Goal: Information Seeking & Learning: Find specific fact

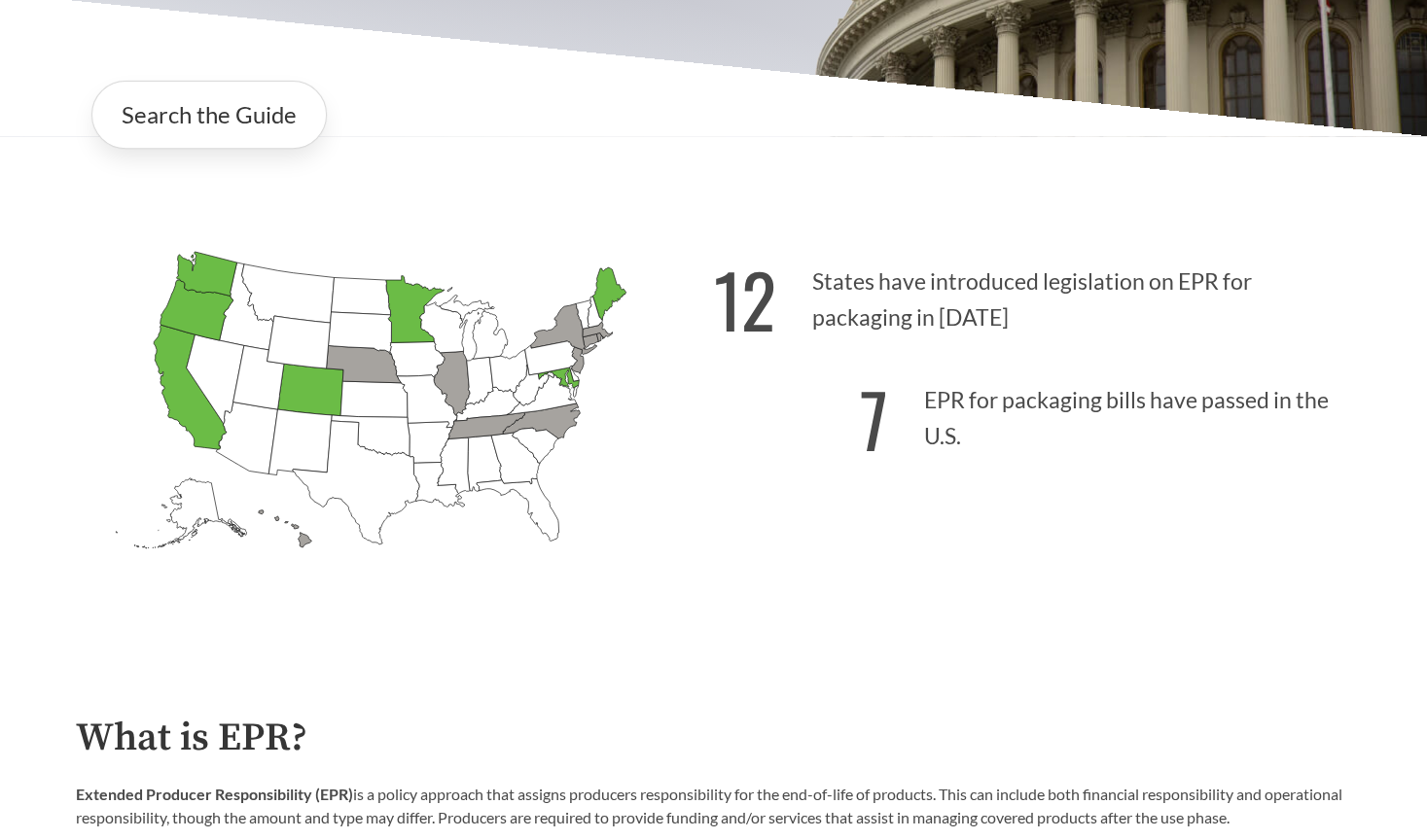
scroll to position [405, 0]
click at [277, 149] on link "Search the Guide" at bounding box center [209, 116] width 236 height 68
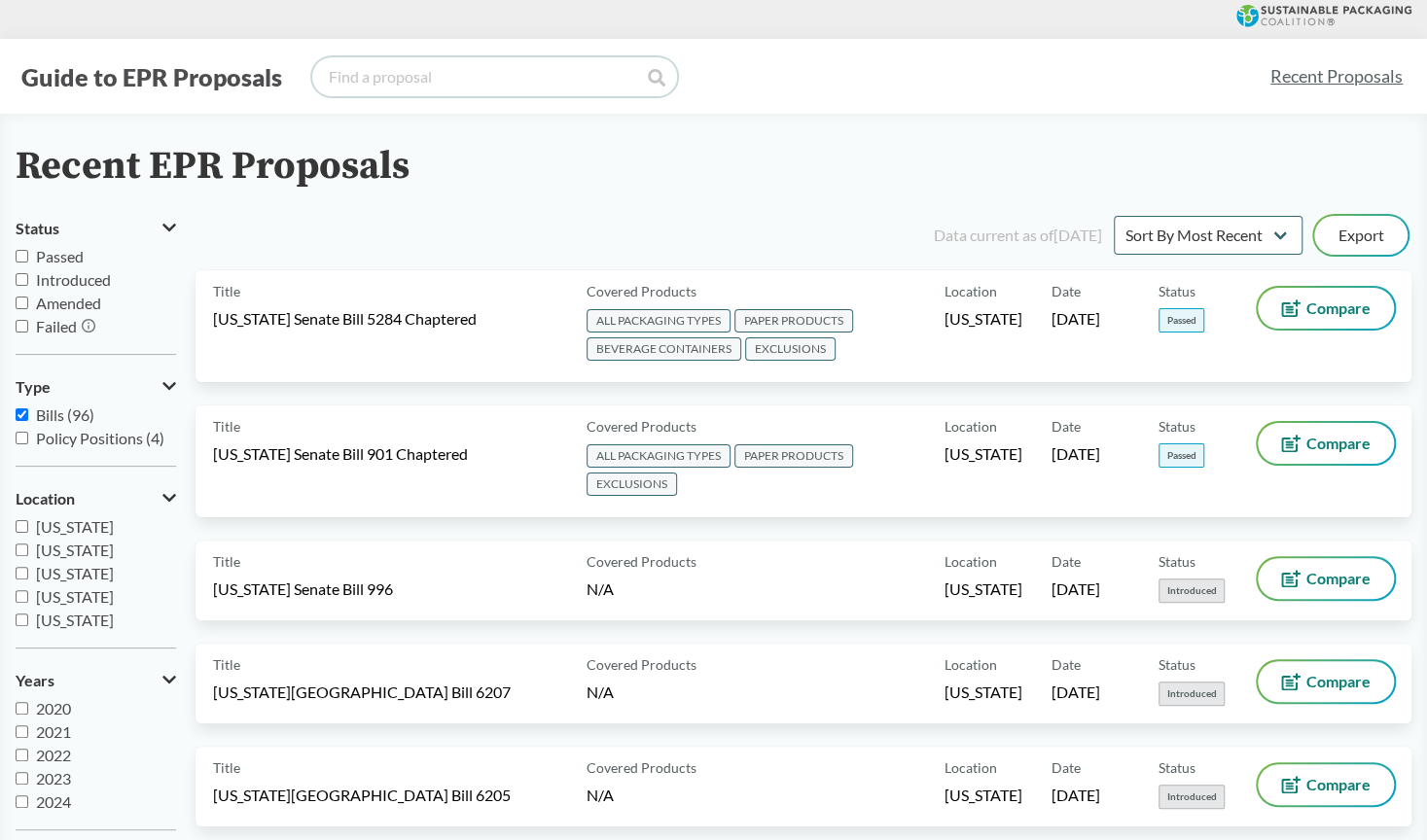
click at [453, 70] on input "search" at bounding box center [495, 76] width 365 height 39
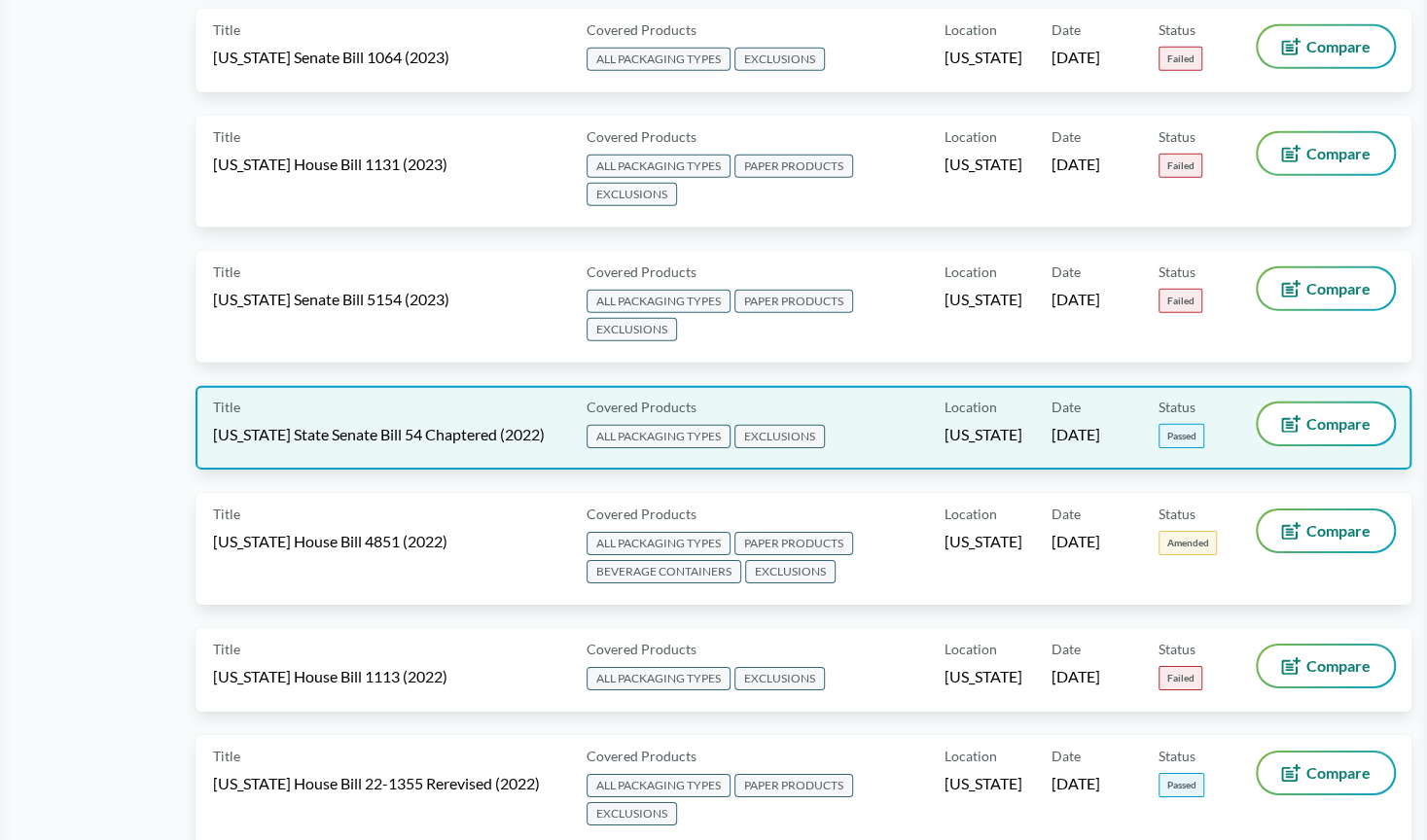
click at [698, 425] on span "ALL PACKAGING TYPES" at bounding box center [658, 437] width 143 height 24
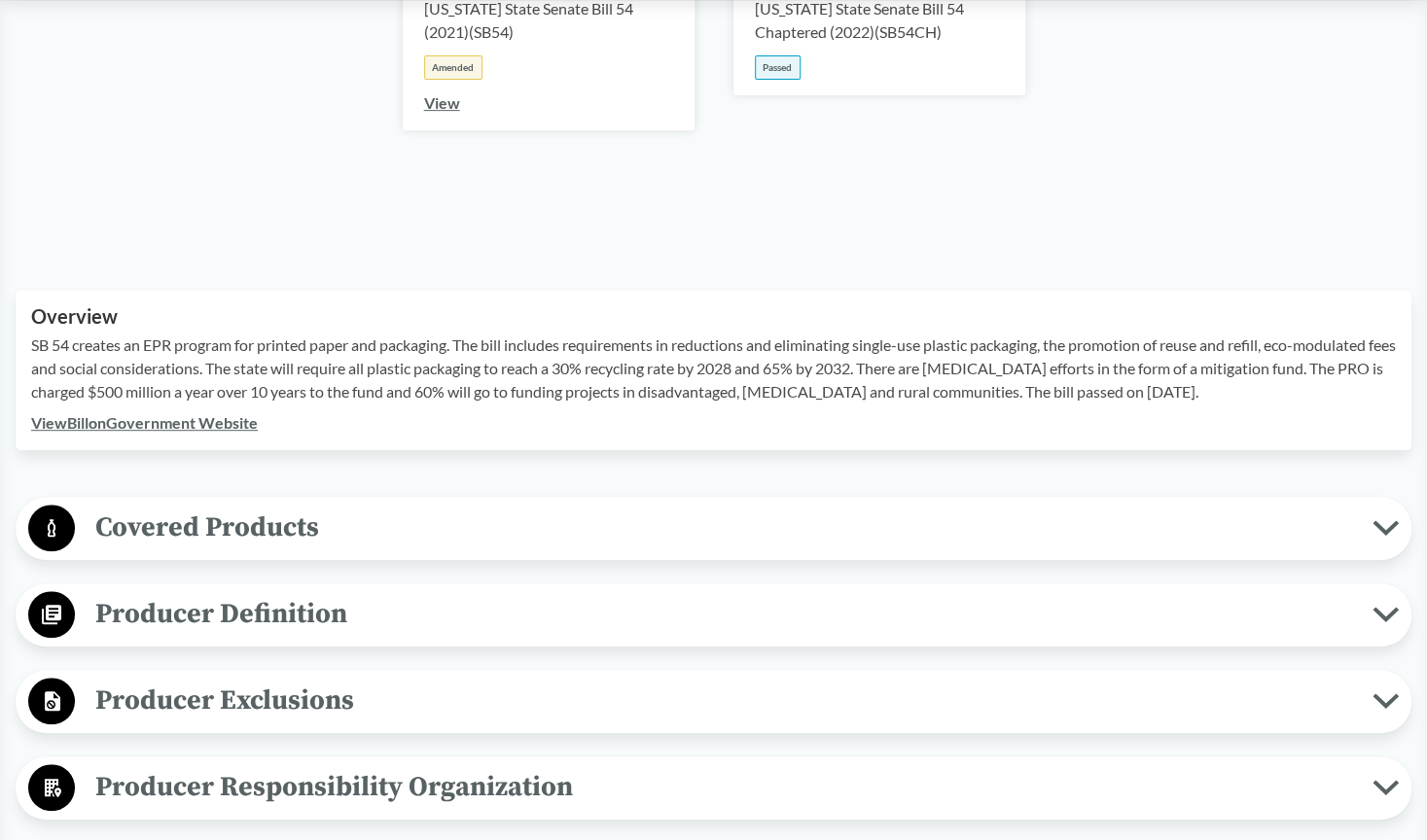
scroll to position [429, 0]
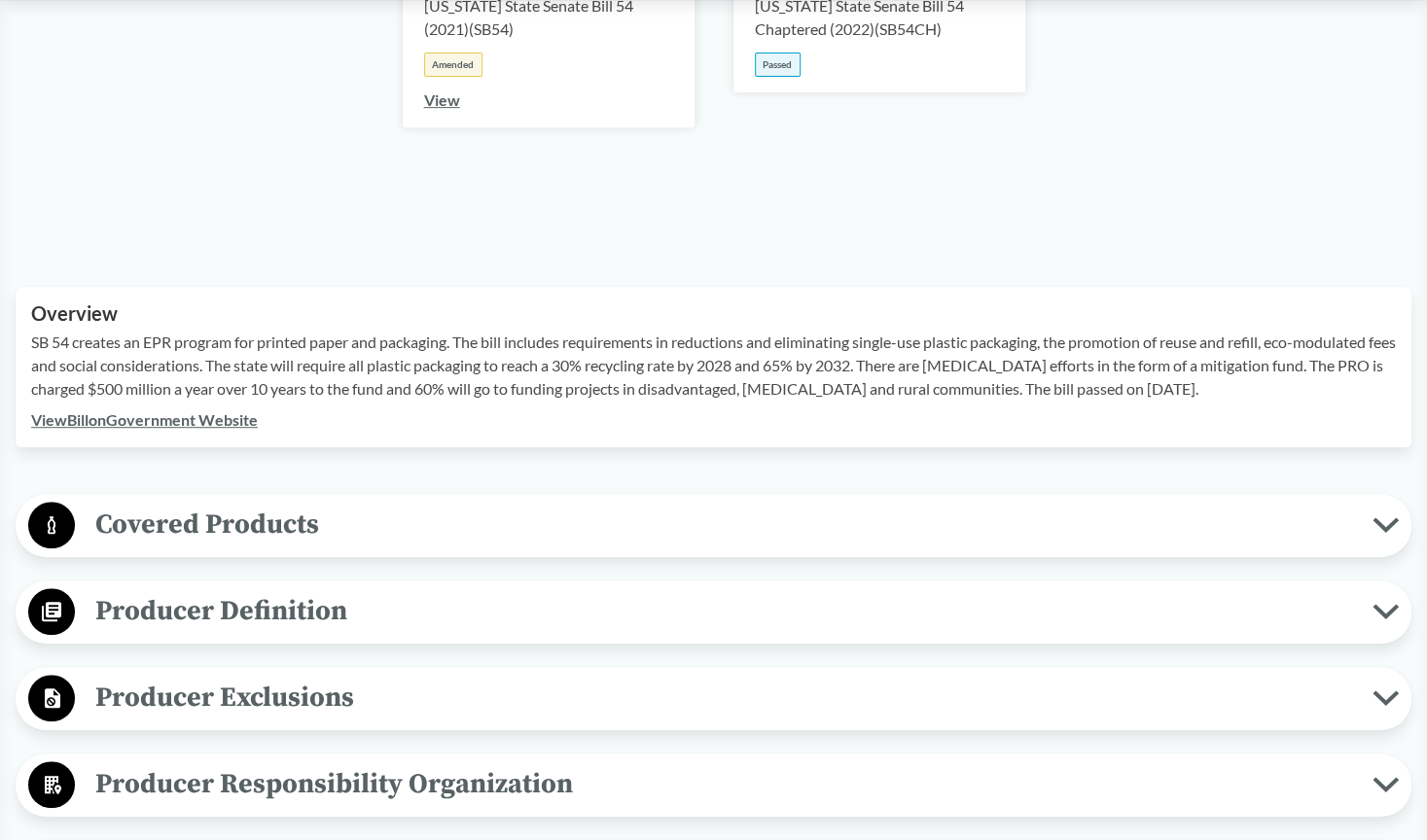
click at [1379, 517] on icon at bounding box center [1385, 525] width 27 height 16
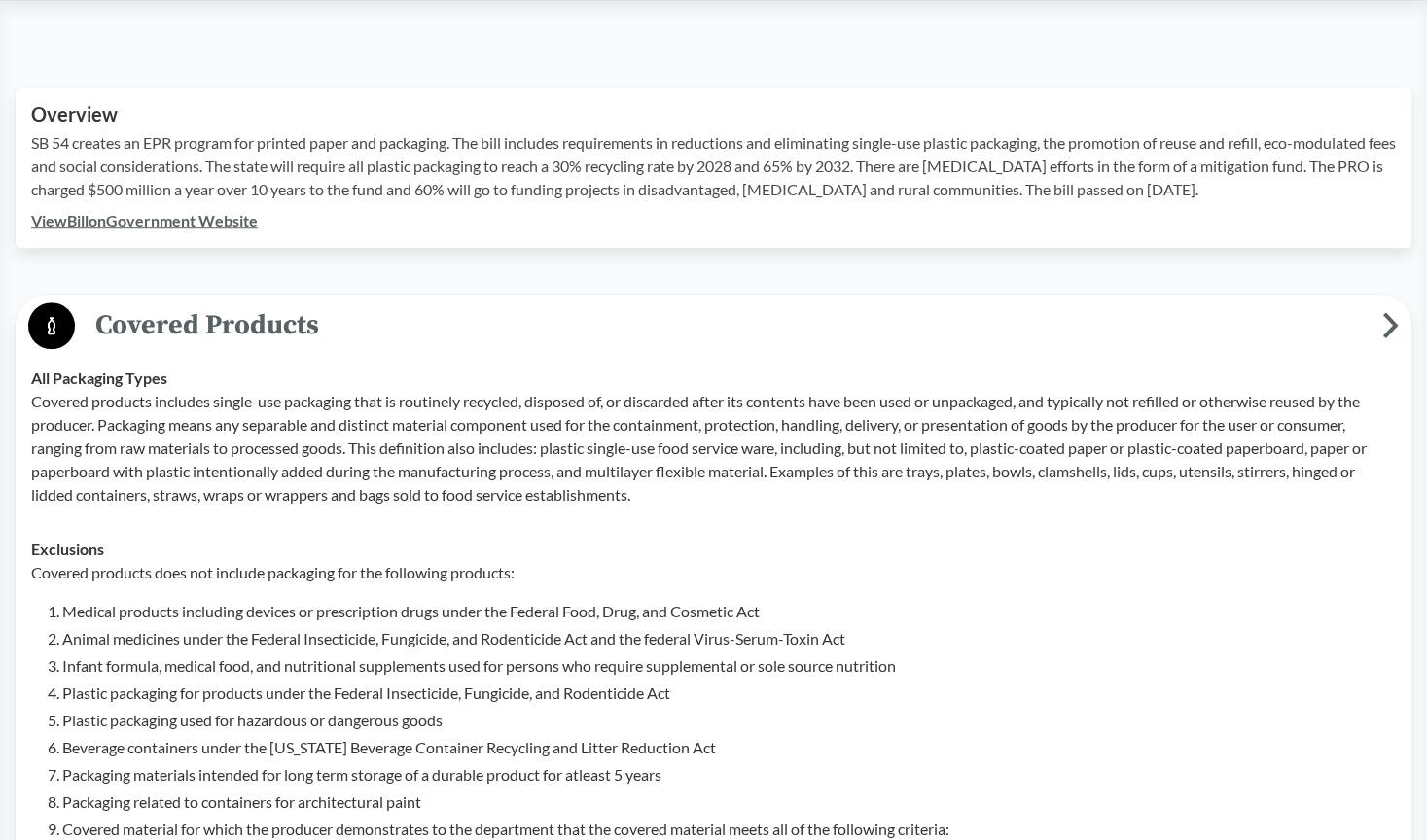
scroll to position [635, 0]
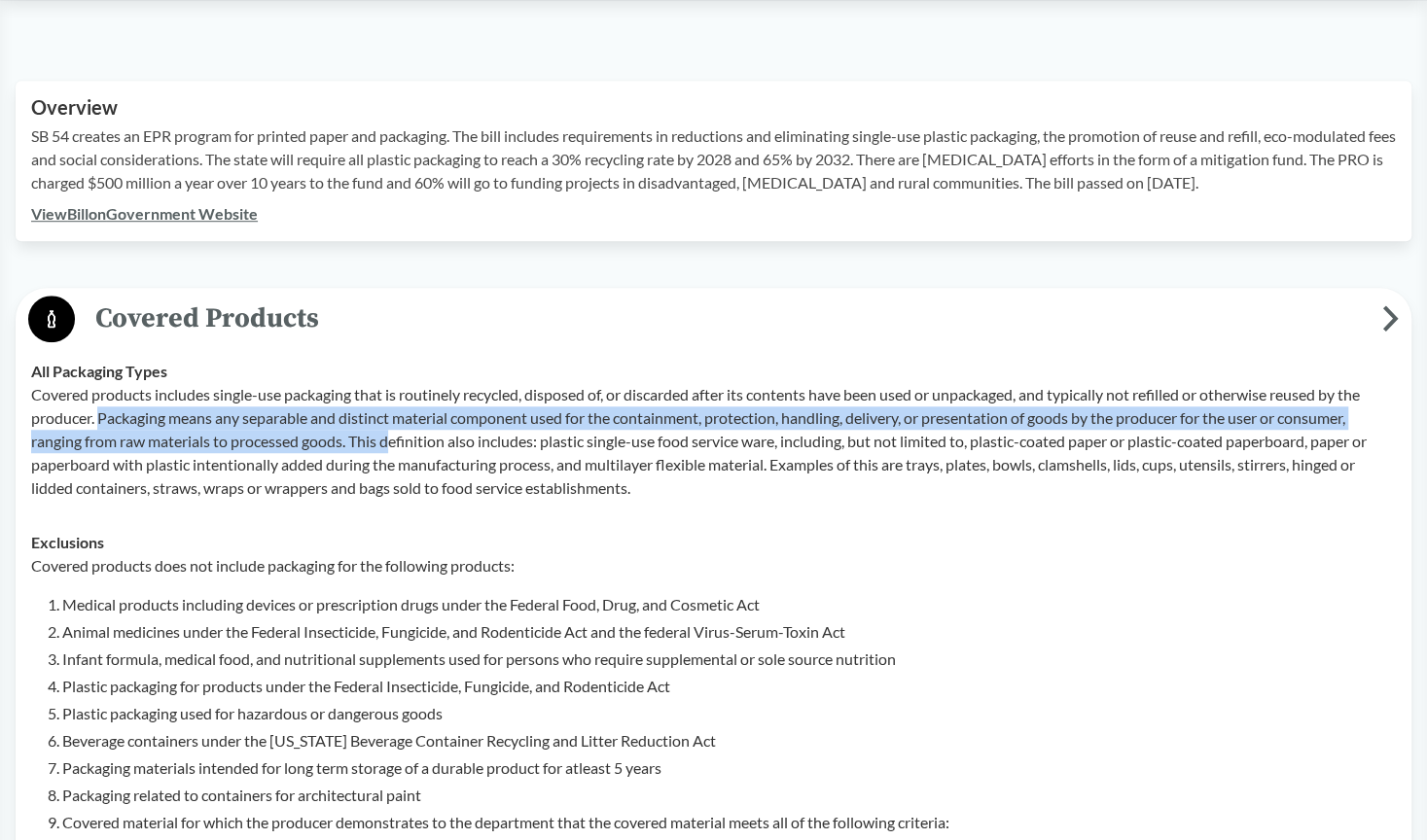
drag, startPoint x: 101, startPoint y: 418, endPoint x: 397, endPoint y: 431, distance: 296.3
click at [397, 431] on p "Covered products includes single-use packaging that is routinely recycled, disp…" at bounding box center [713, 441] width 1365 height 117
click at [342, 432] on p "Covered products includes single-use packaging that is routinely recycled, disp…" at bounding box center [713, 441] width 1365 height 117
drag, startPoint x: 100, startPoint y: 414, endPoint x: 350, endPoint y: 441, distance: 251.5
click at [350, 441] on p "Covered products includes single-use packaging that is routinely recycled, disp…" at bounding box center [713, 441] width 1365 height 117
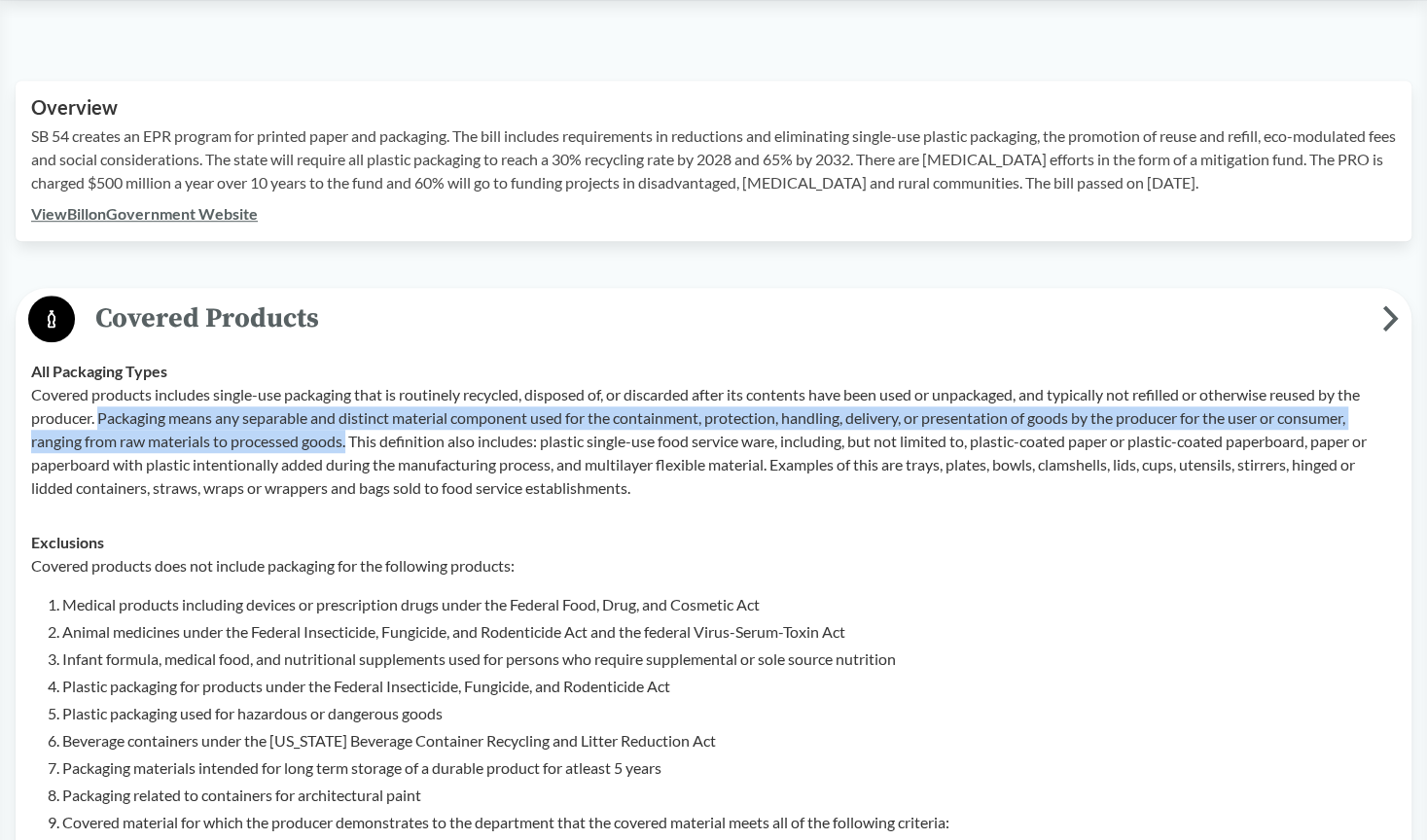
copy p "Packaging means any separable and distinct material component used for the cont…"
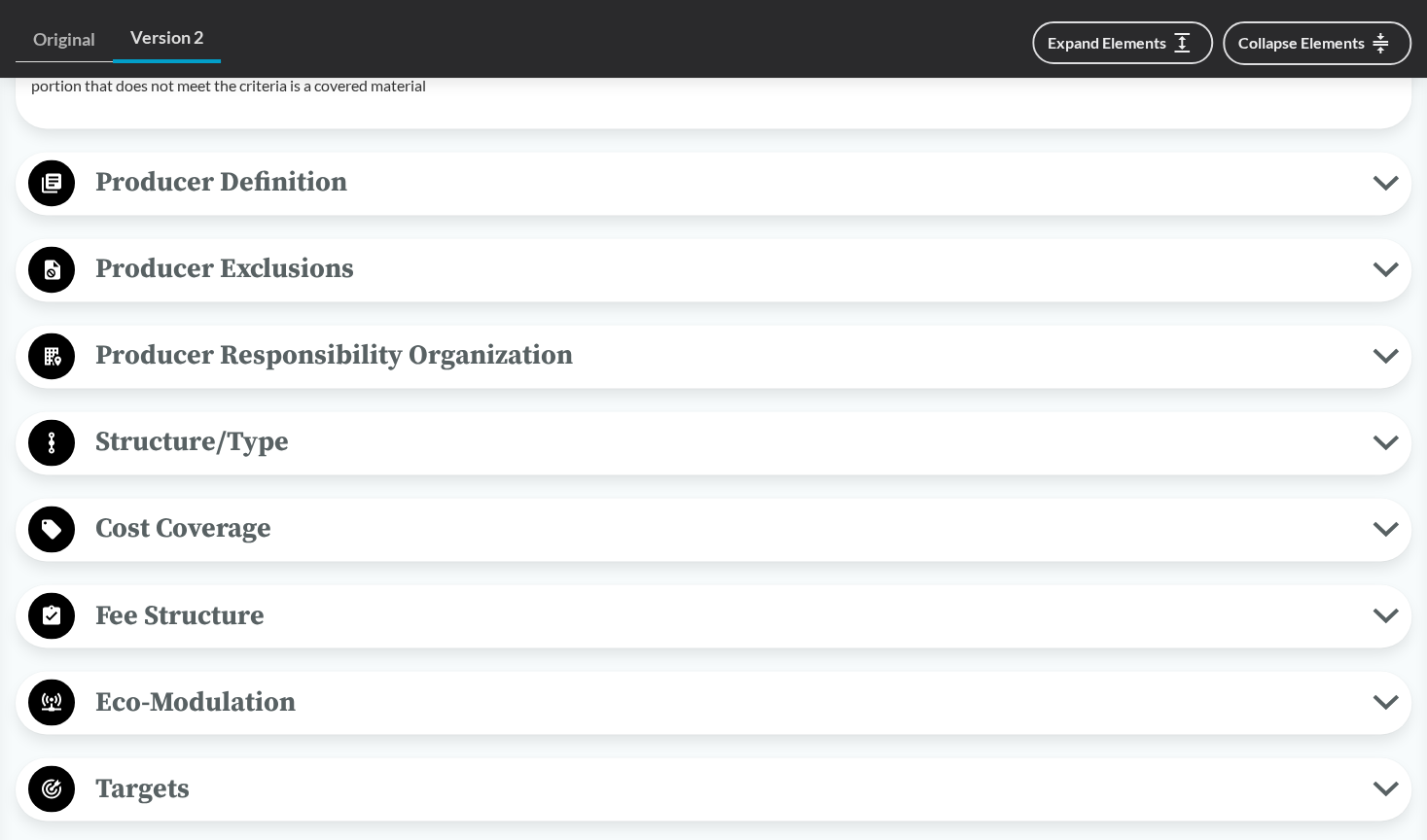
scroll to position [1552, 0]
click at [813, 607] on span "Fee Structure" at bounding box center [723, 614] width 1297 height 44
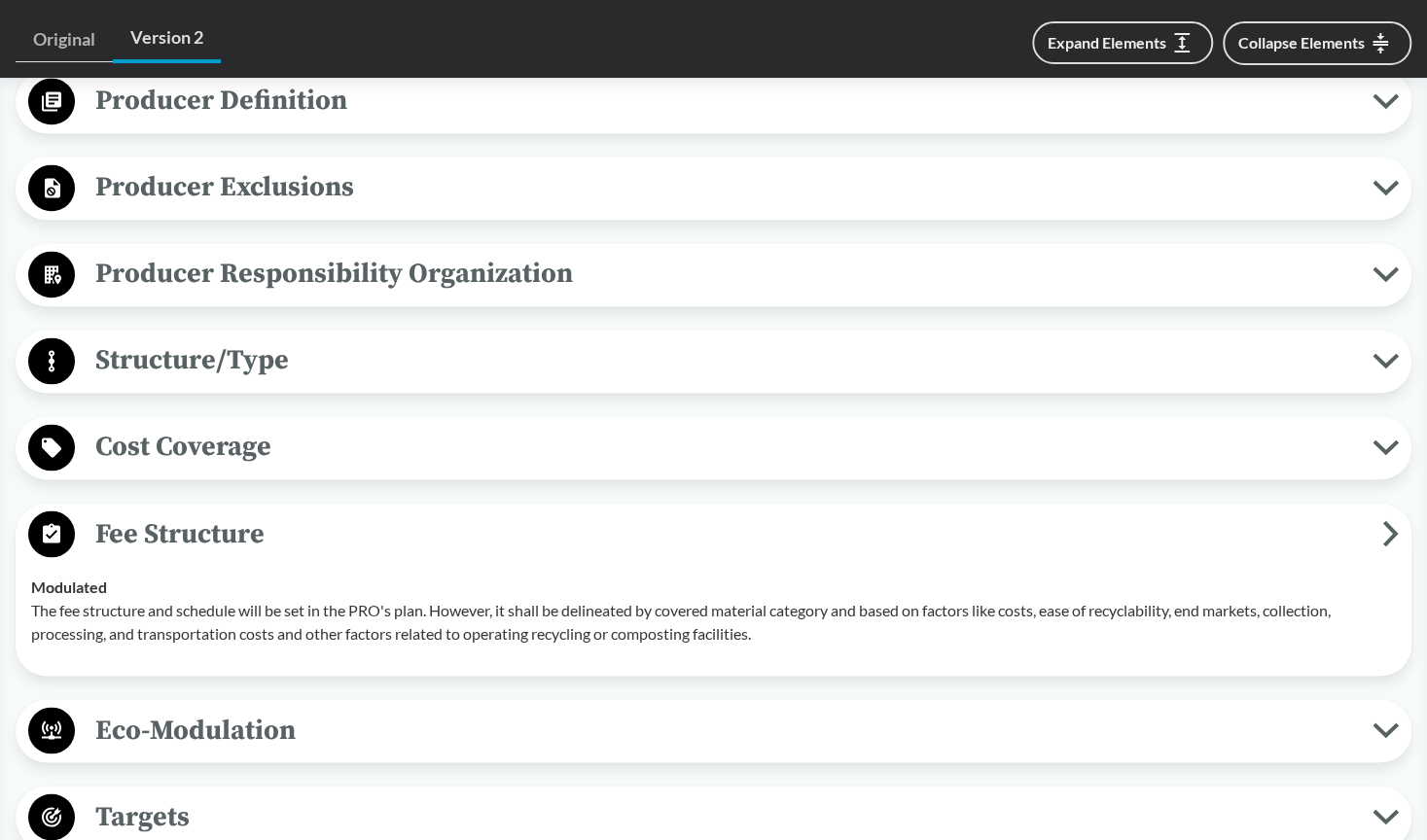
scroll to position [1645, 0]
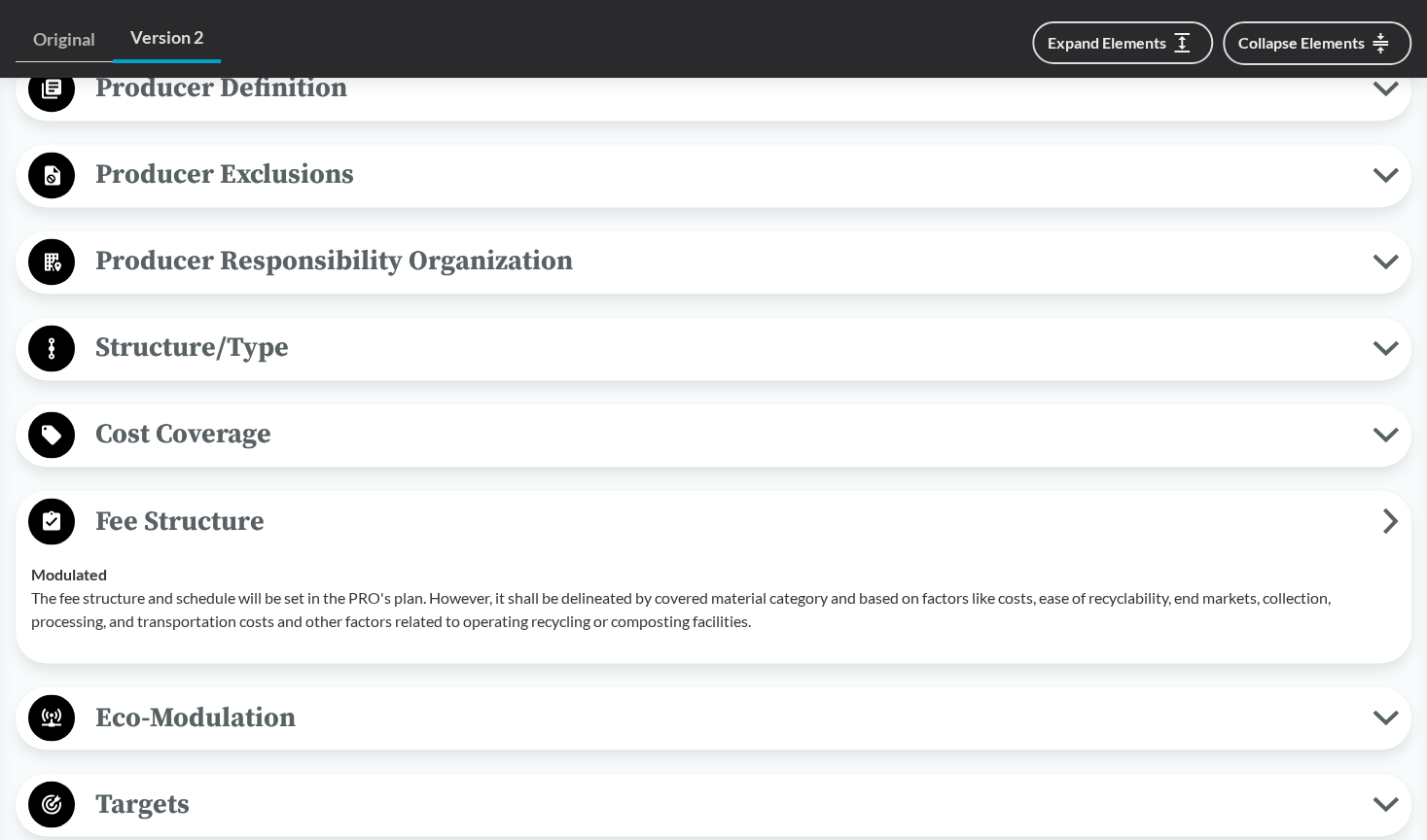
click at [798, 711] on span "Eco-Modulation" at bounding box center [723, 717] width 1297 height 44
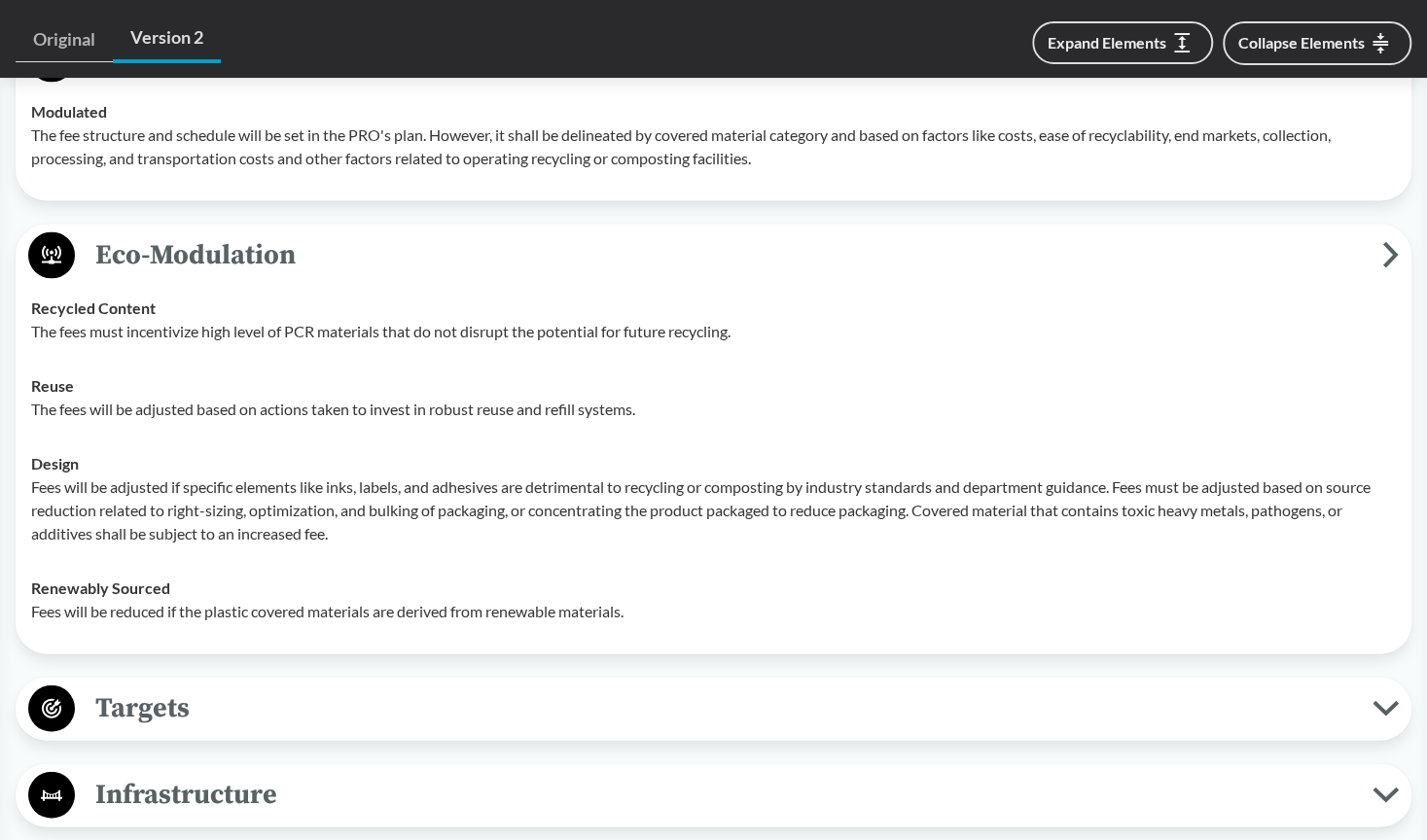
scroll to position [2219, 0]
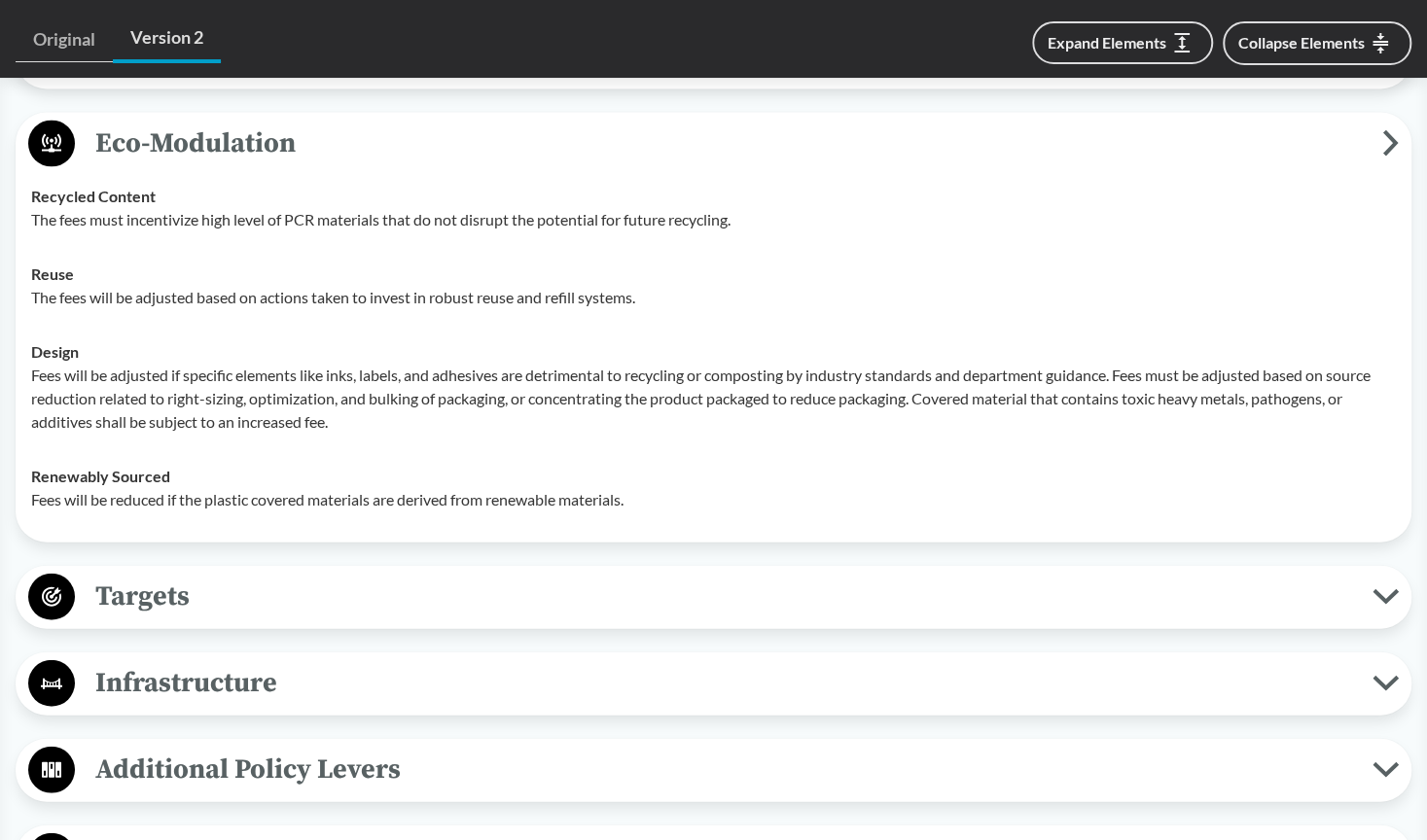
click at [811, 575] on span "Targets" at bounding box center [723, 597] width 1297 height 44
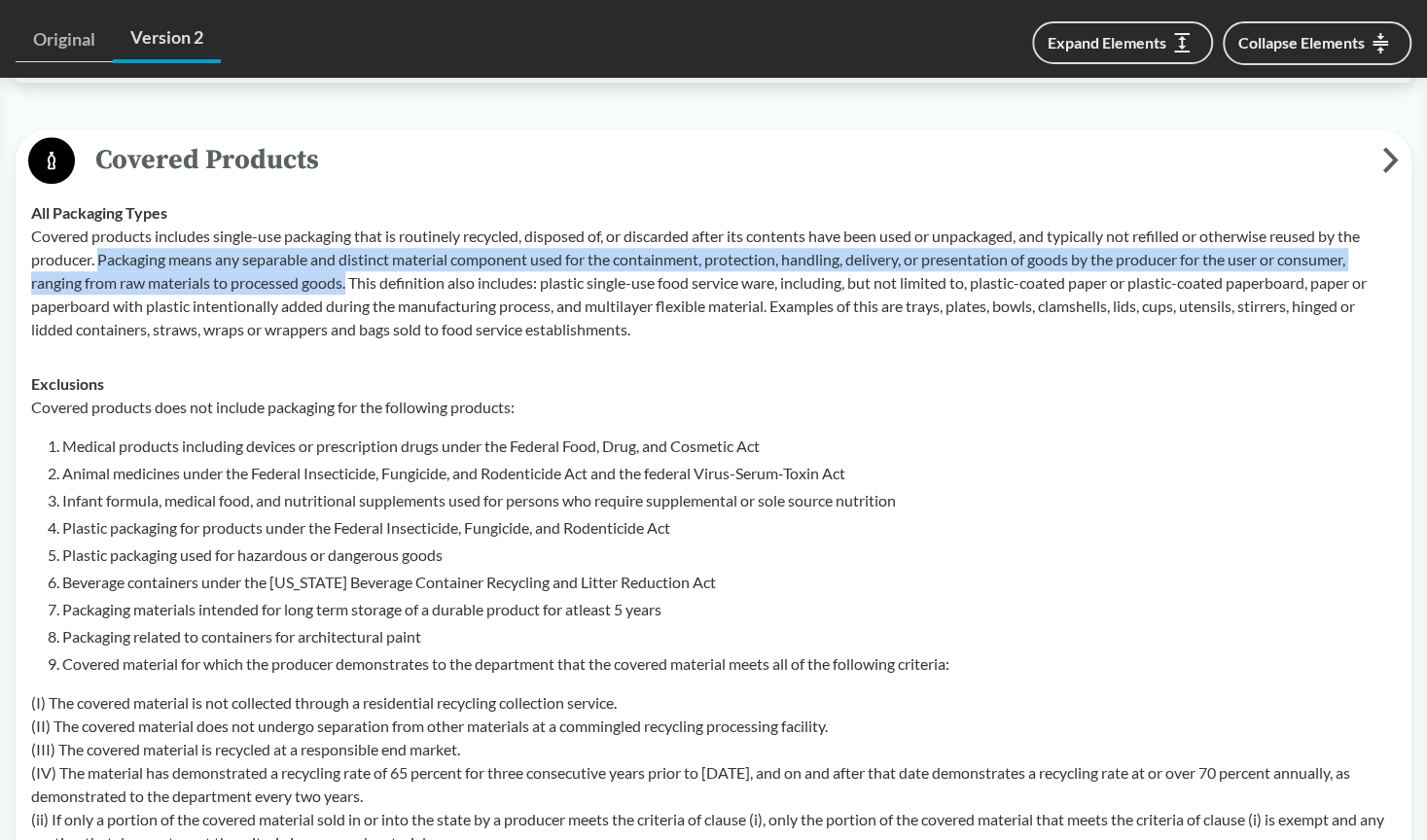
scroll to position [781, 0]
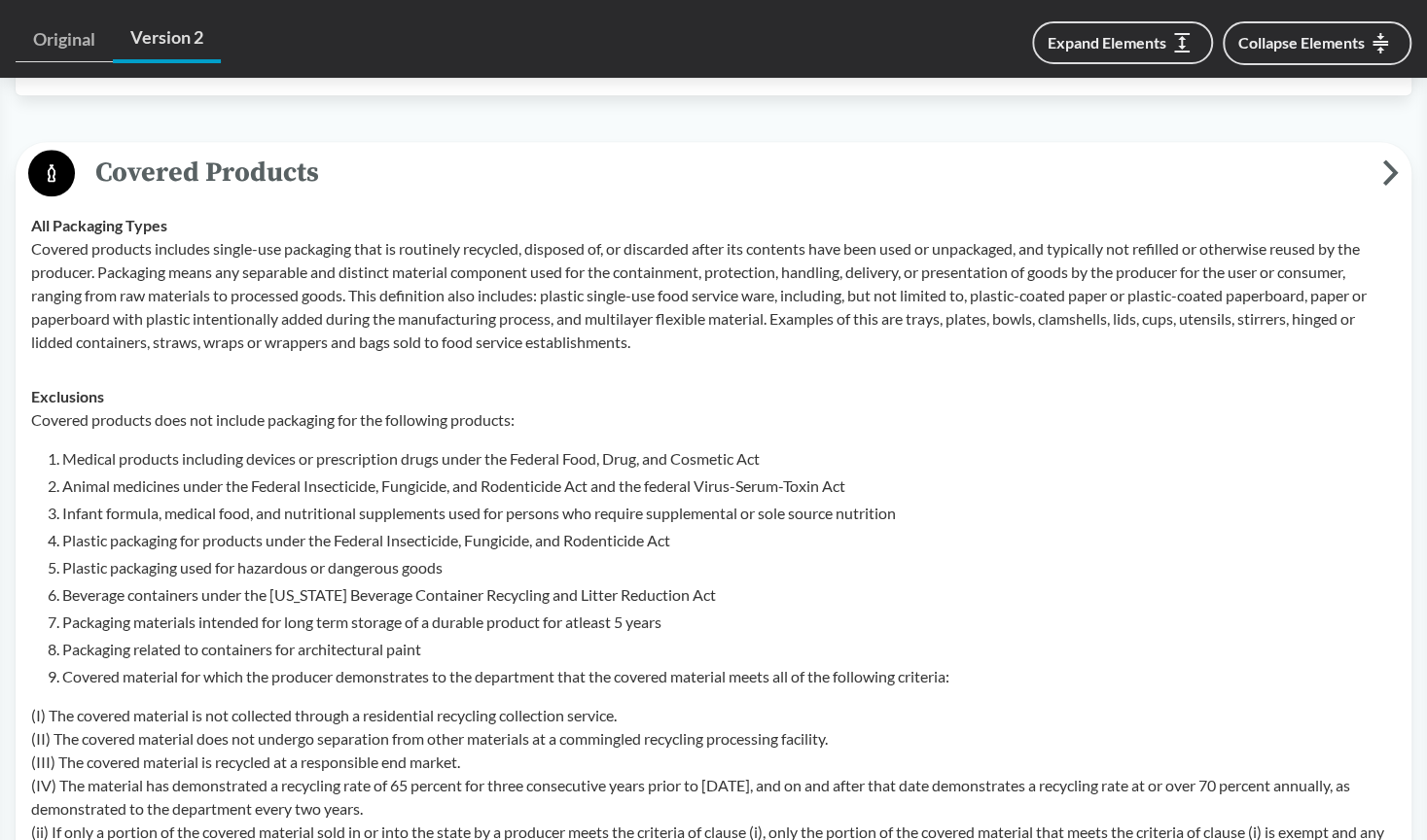
click at [30, 248] on td "All Packaging Types Covered products includes single-use packaging that is rout…" at bounding box center [714, 284] width 1382 height 171
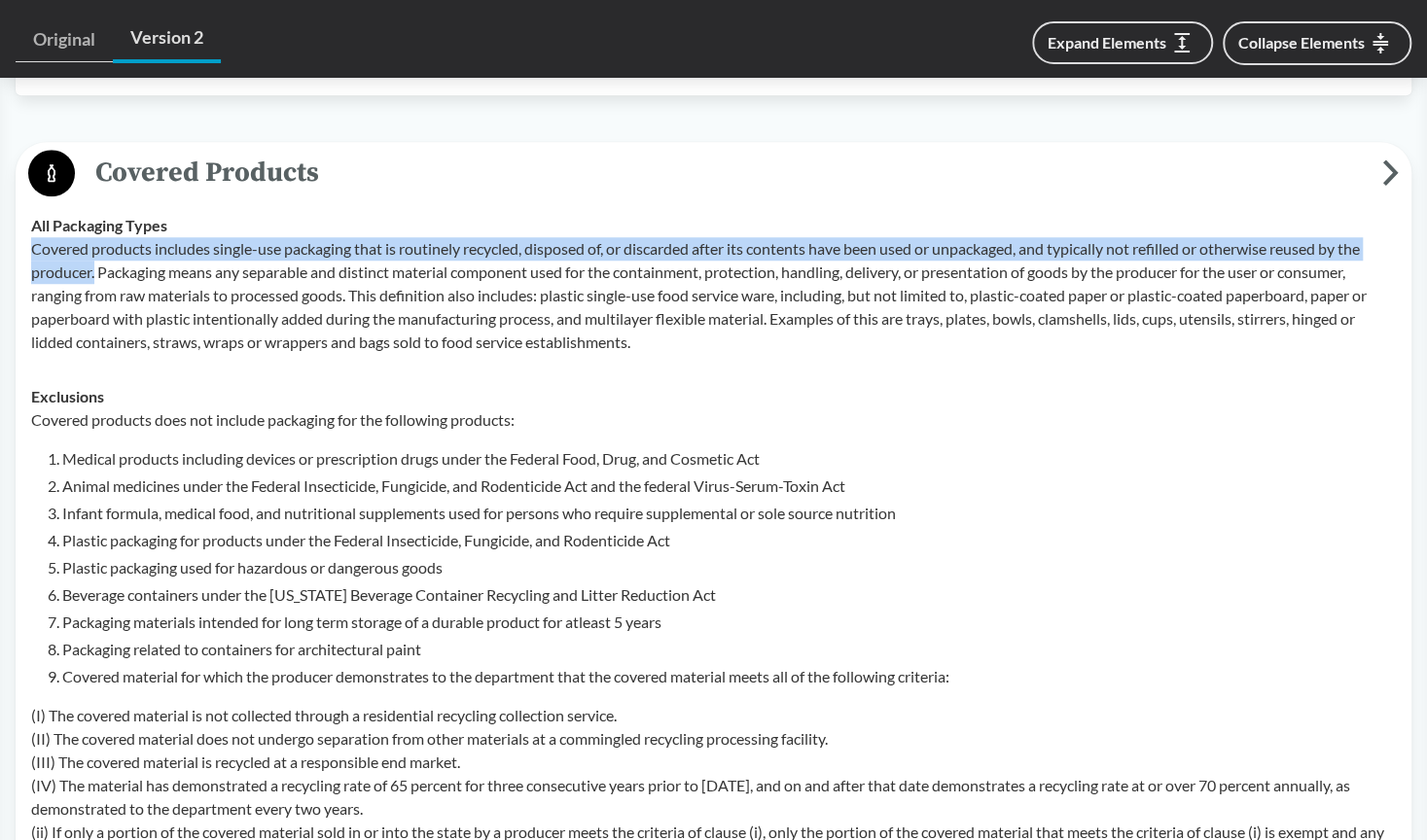
drag, startPoint x: 33, startPoint y: 246, endPoint x: 96, endPoint y: 271, distance: 67.8
click at [96, 271] on p "Covered products includes single-use packaging that is routinely recycled, disp…" at bounding box center [713, 296] width 1365 height 117
copy p "Covered products includes single-use packaging that is routinely recycled, disp…"
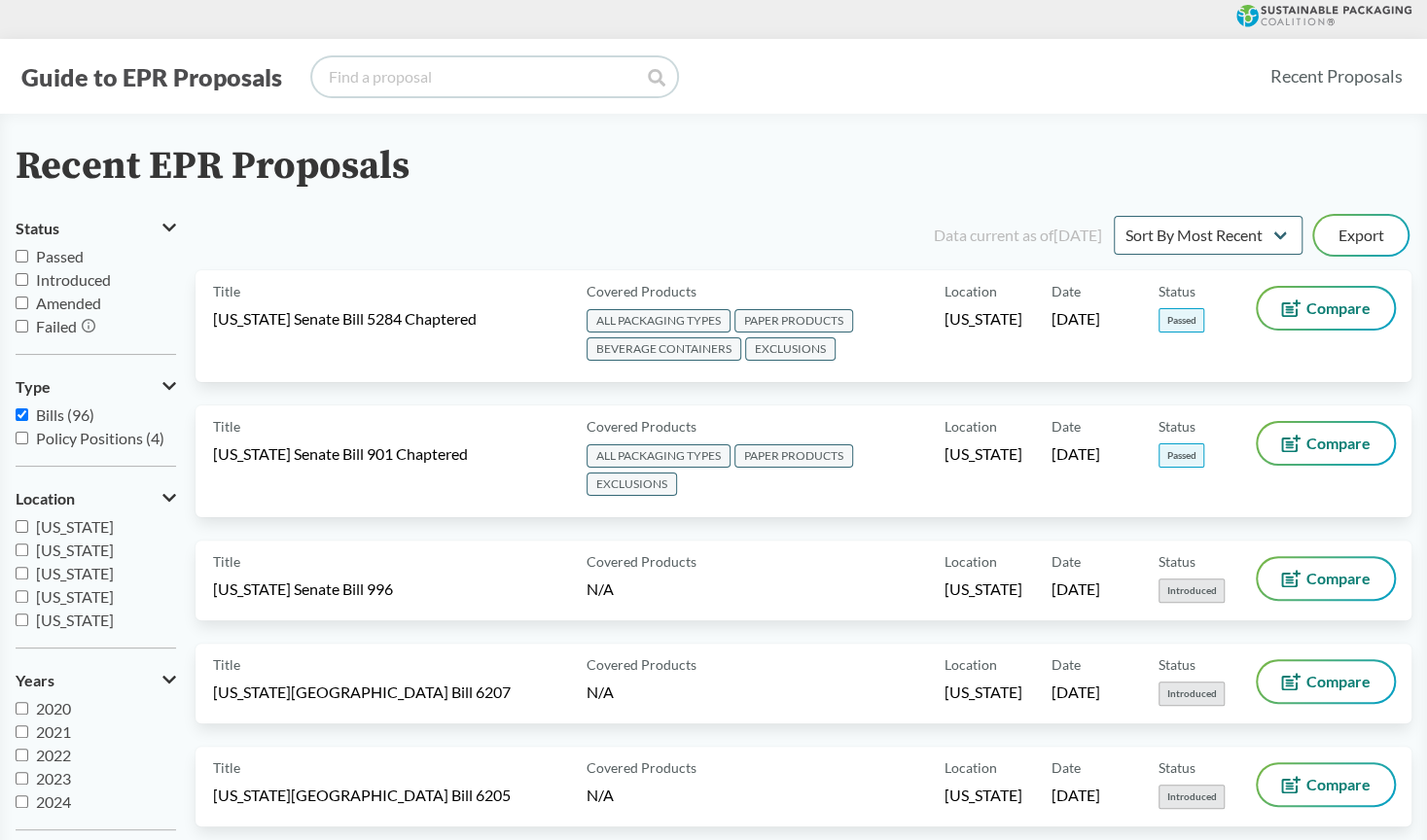
click at [459, 83] on input "search" at bounding box center [495, 76] width 365 height 39
type input "[US_STATE]"
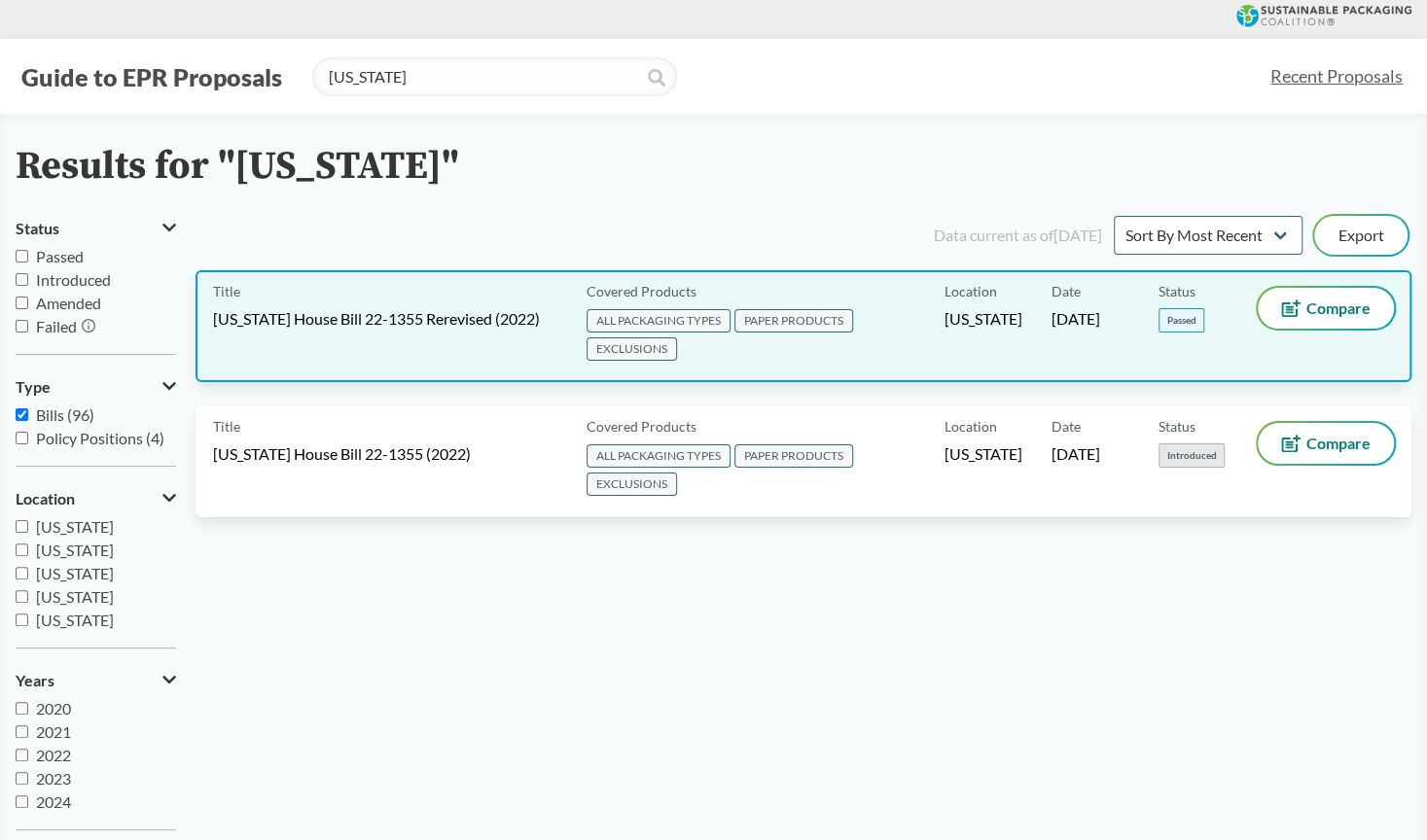
click at [663, 321] on span "ALL PACKAGING TYPES" at bounding box center [658, 322] width 143 height 24
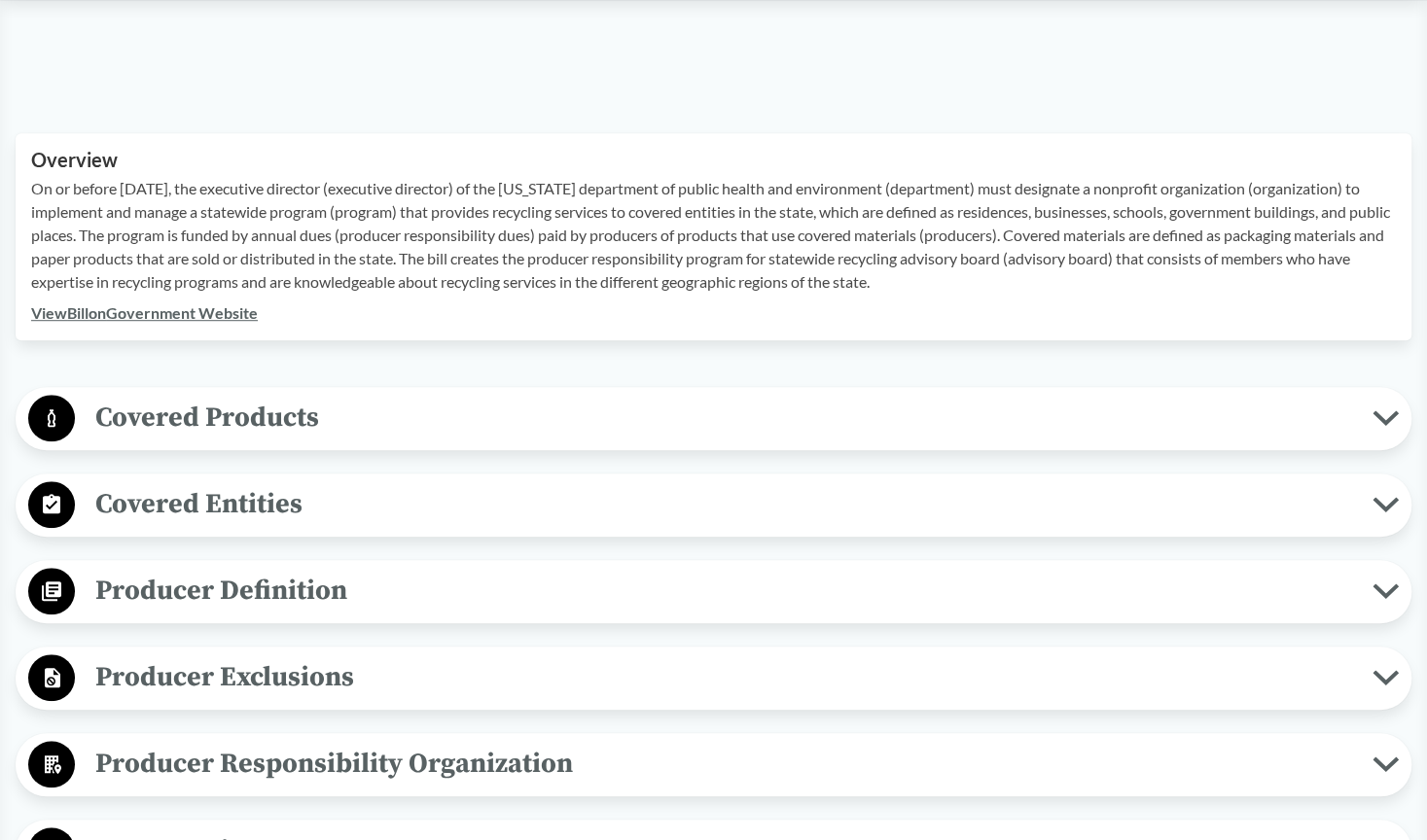
scroll to position [584, 0]
click at [547, 404] on span "Covered Products" at bounding box center [723, 417] width 1297 height 44
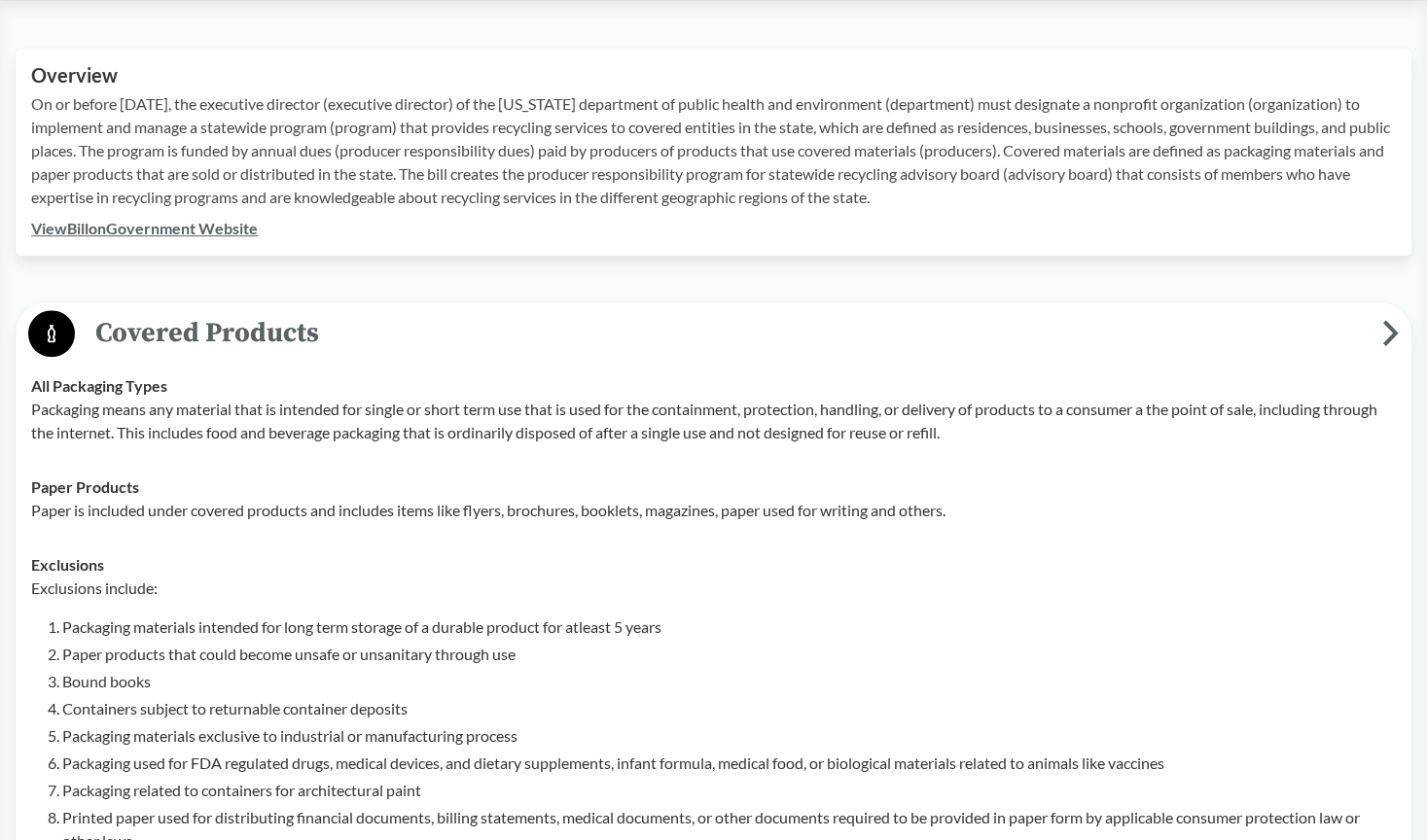
scroll to position [679, 0]
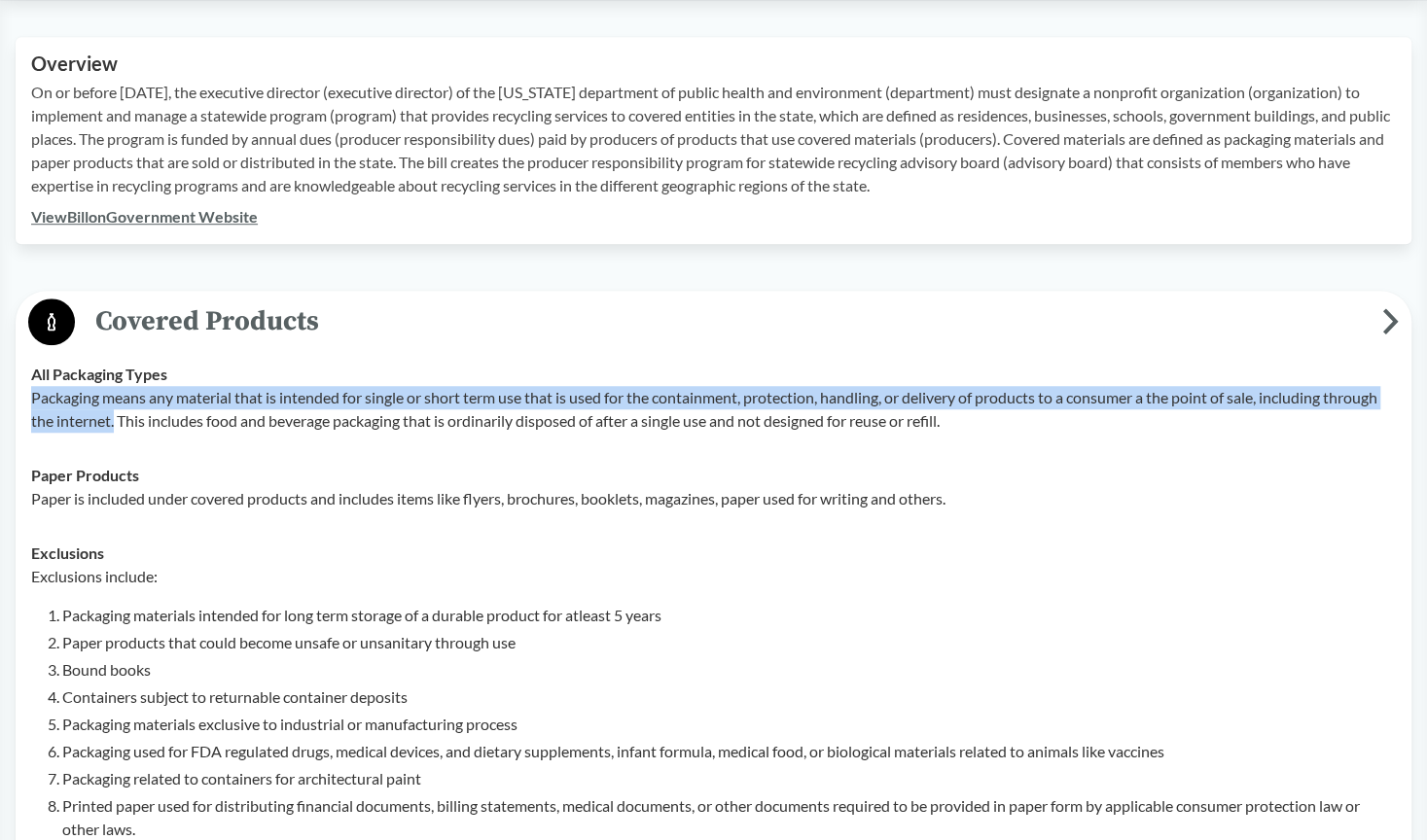
drag, startPoint x: 32, startPoint y: 397, endPoint x: 116, endPoint y: 421, distance: 87.4
click at [116, 421] on p "Packaging means any material that is intended for single or short term use that…" at bounding box center [713, 409] width 1365 height 47
copy p "Packaging means any material that is intended for single or short term use that…"
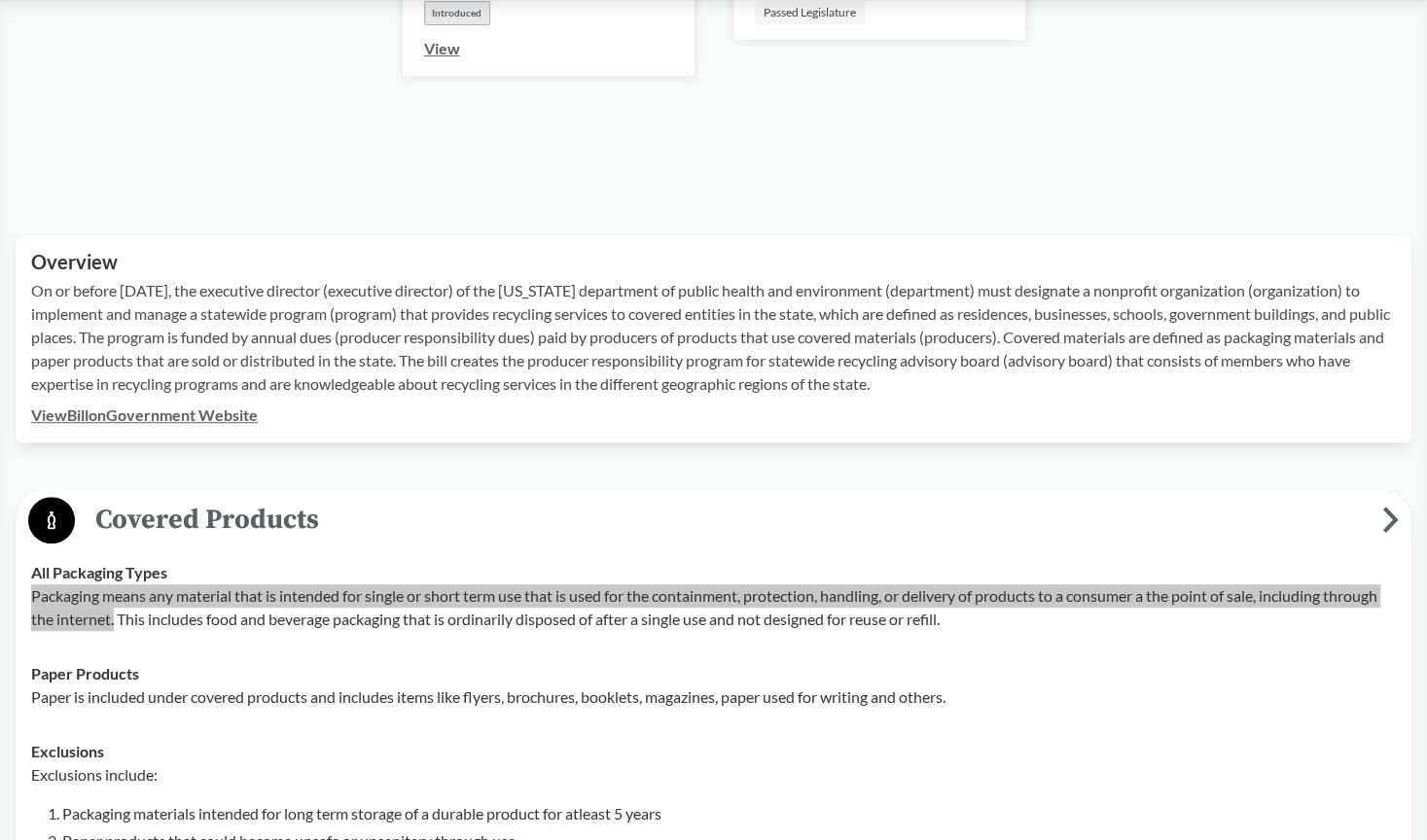
scroll to position [0, 0]
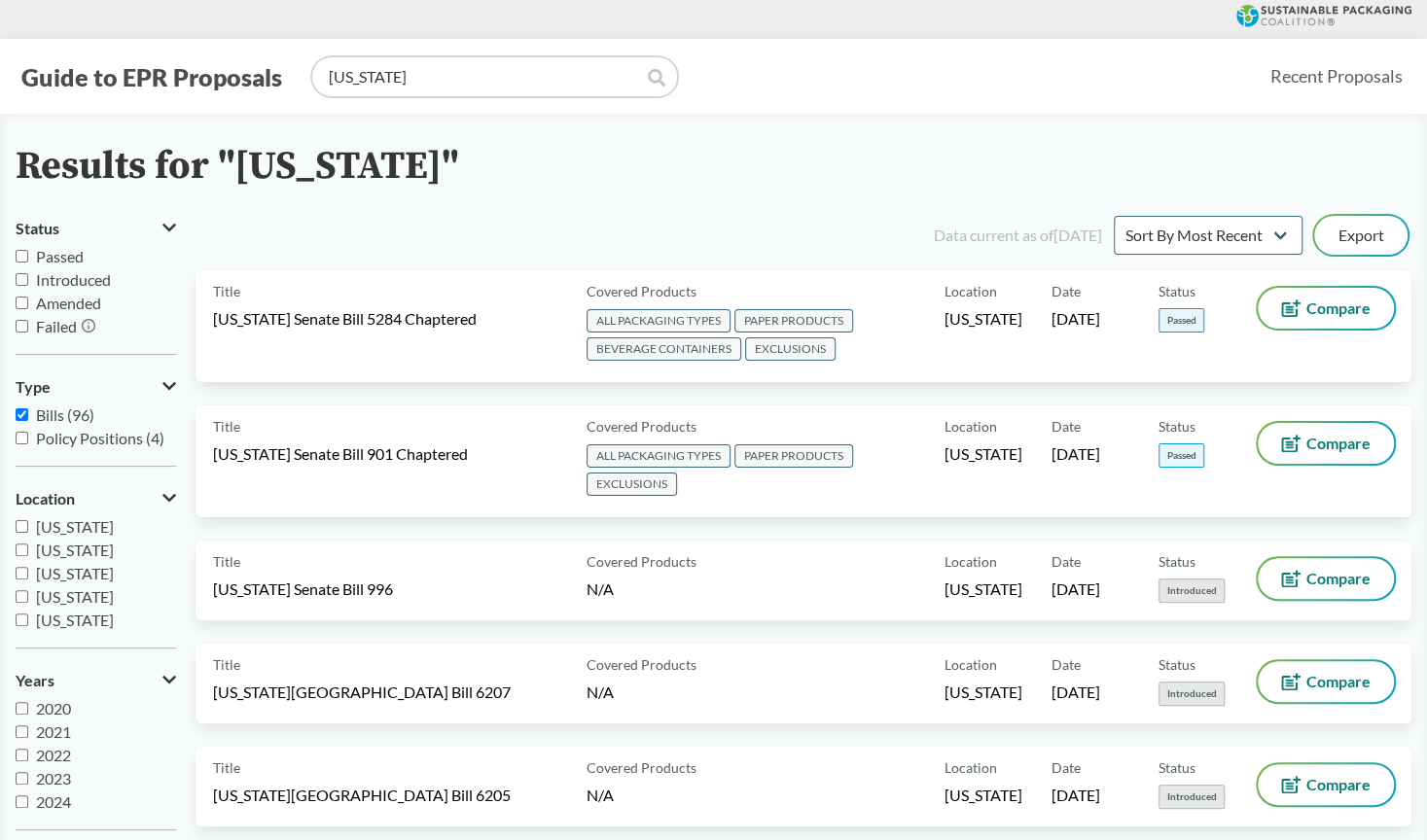
click at [391, 67] on input "[US_STATE]" at bounding box center [495, 76] width 365 height 39
drag, startPoint x: 392, startPoint y: 75, endPoint x: 271, endPoint y: 71, distance: 121.1
click at [271, 71] on div "Guide to EPR Proposals [US_STATE]" at bounding box center [634, 76] width 1238 height 39
type input "[US_STATE]"
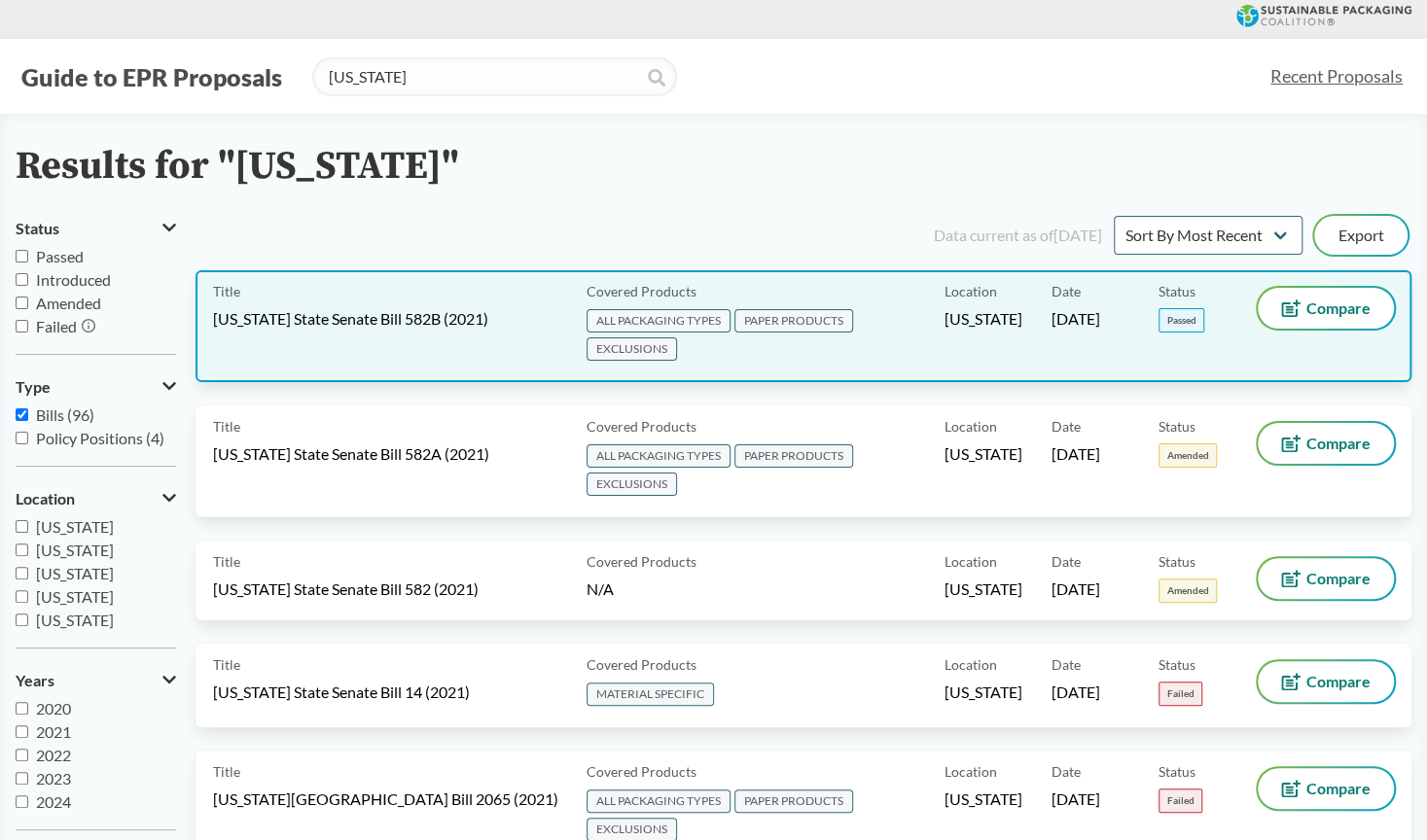
click at [637, 326] on span "ALL PACKAGING TYPES" at bounding box center [658, 322] width 143 height 24
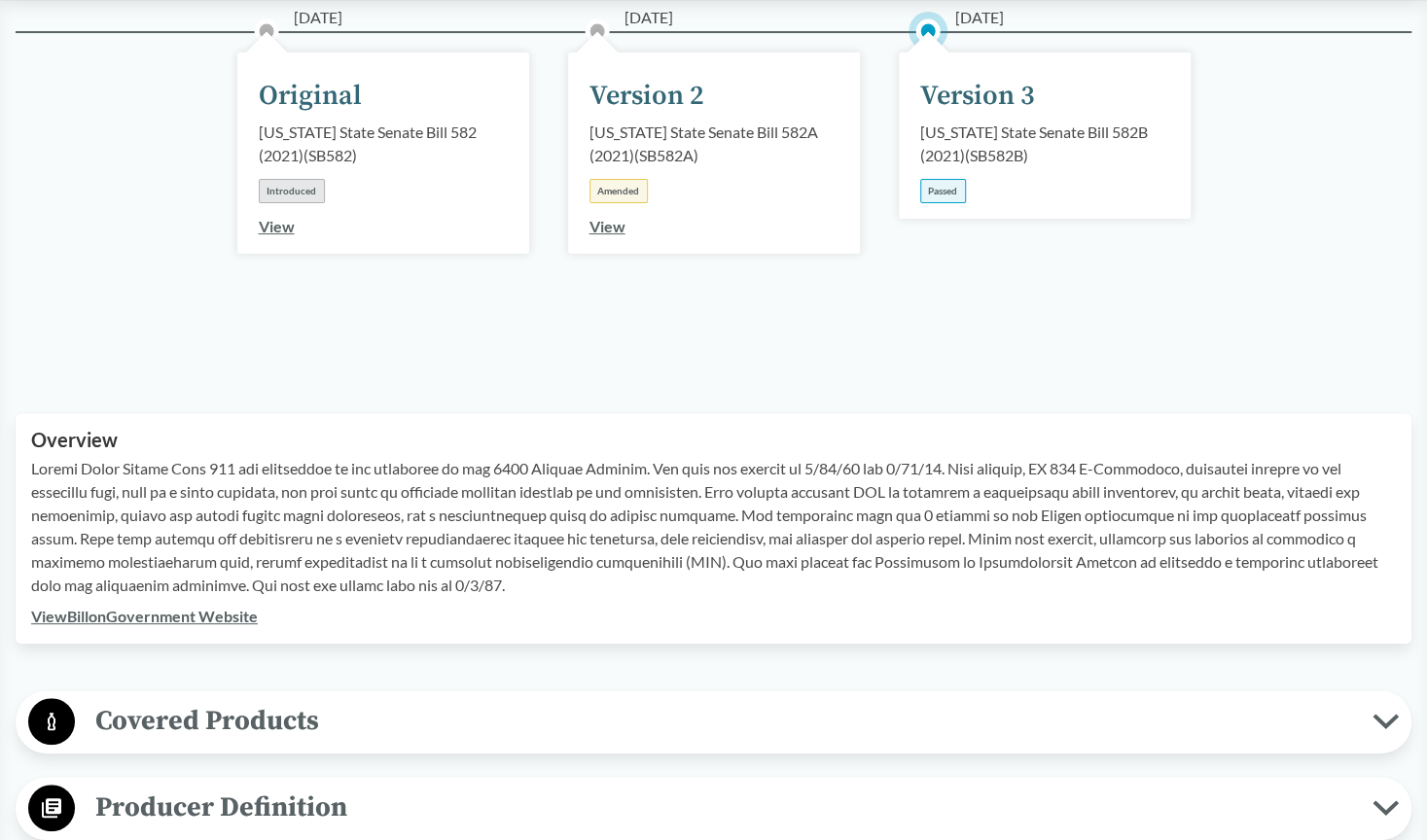
scroll to position [481, 0]
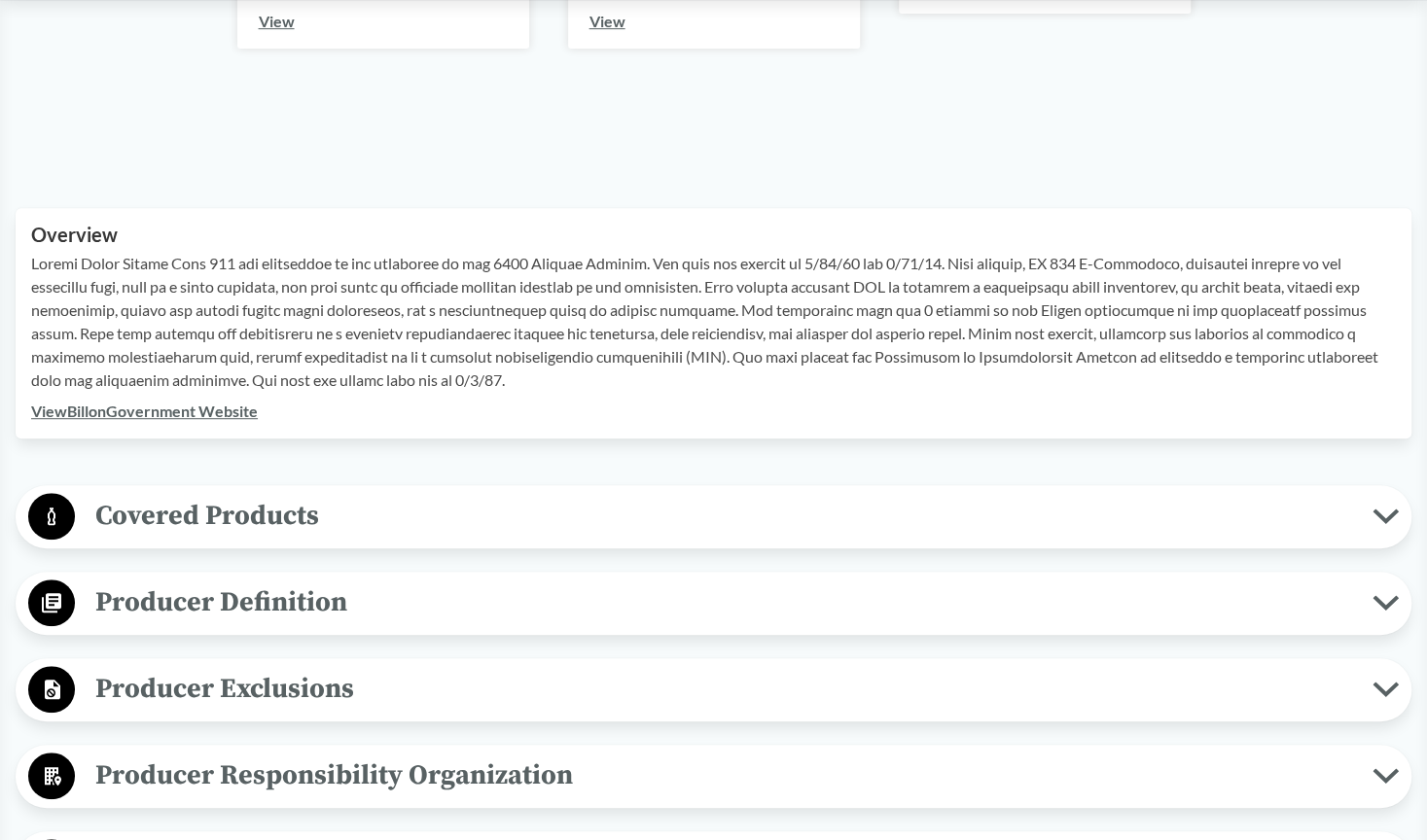
click at [542, 502] on span "Covered Products" at bounding box center [723, 515] width 1297 height 44
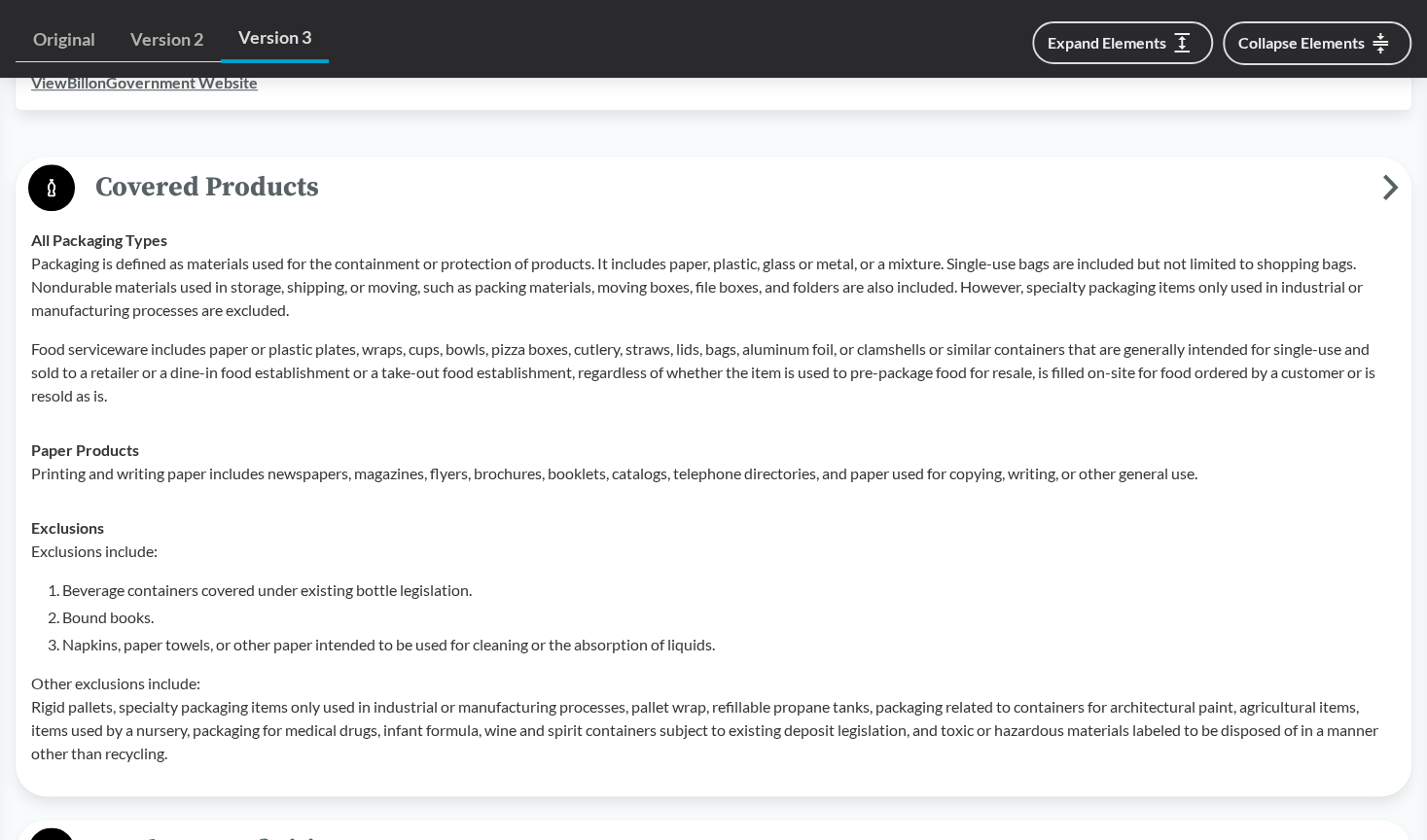
scroll to position [765, 0]
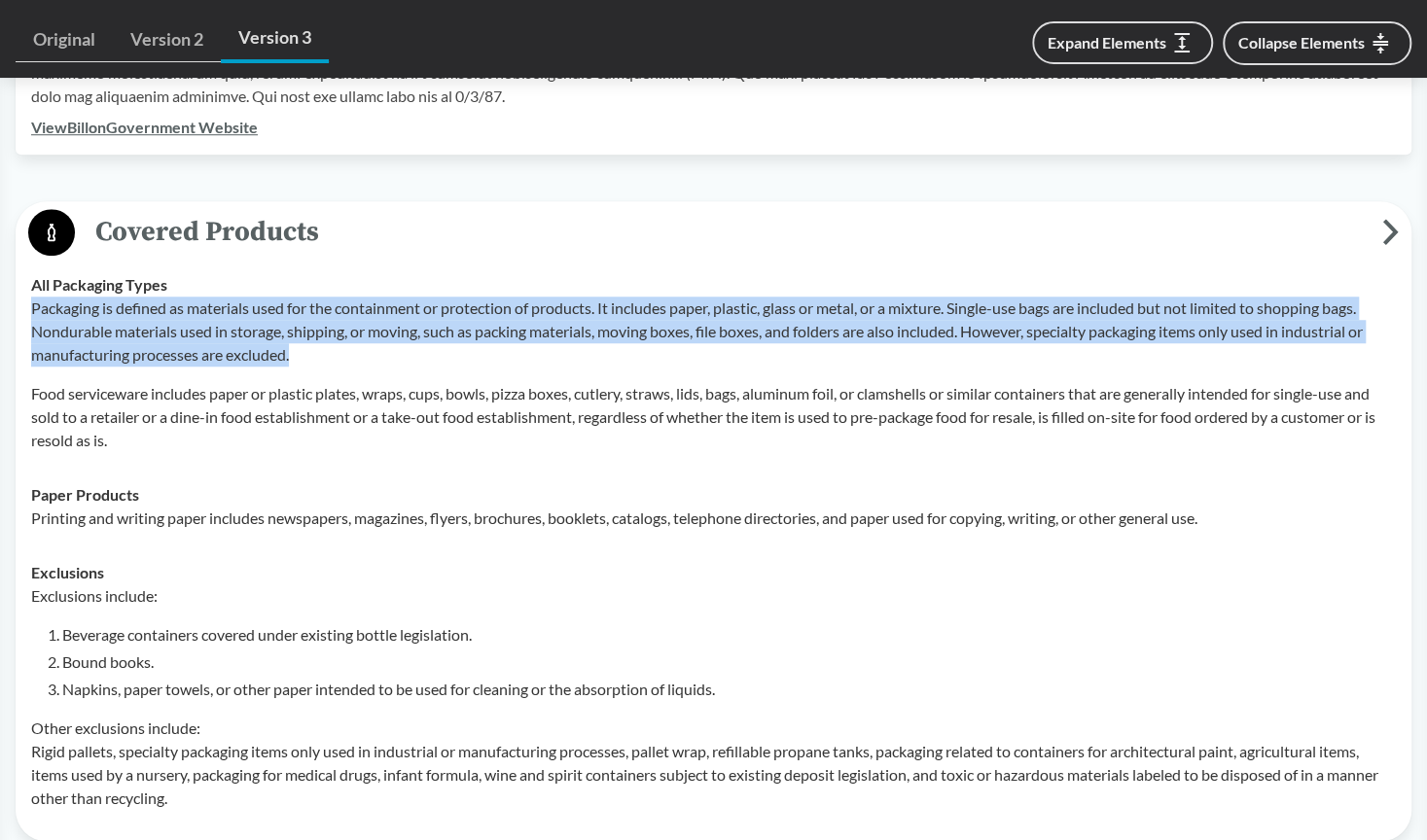
drag, startPoint x: 30, startPoint y: 308, endPoint x: 617, endPoint y: 357, distance: 589.0
click at [617, 357] on td "All Packaging Types Packaging is defined as materials used for the containment …" at bounding box center [714, 363] width 1382 height 210
copy p "Packaging is defined as materials used for the containment or protection of pro…"
